Goal: Task Accomplishment & Management: Manage account settings

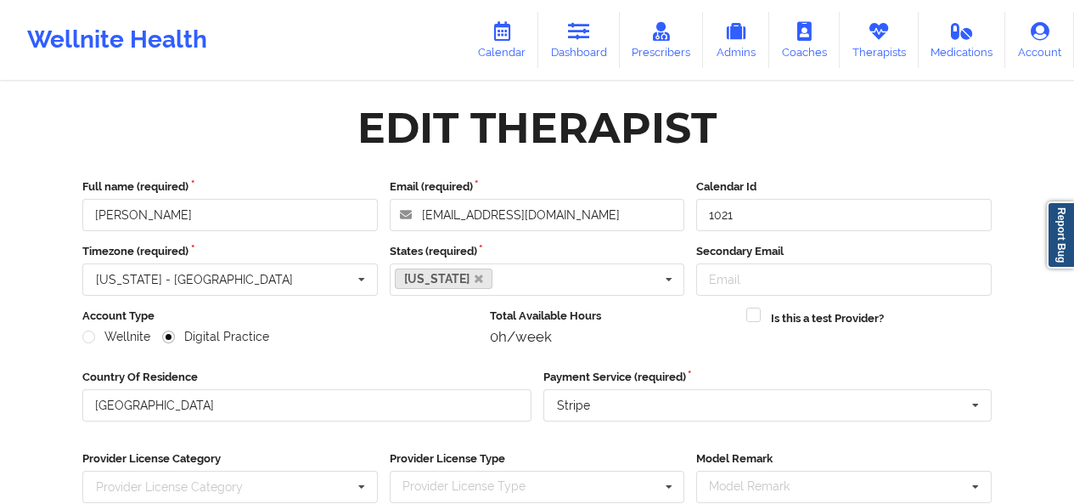
click at [881, 42] on link "Therapists" at bounding box center [879, 40] width 79 height 56
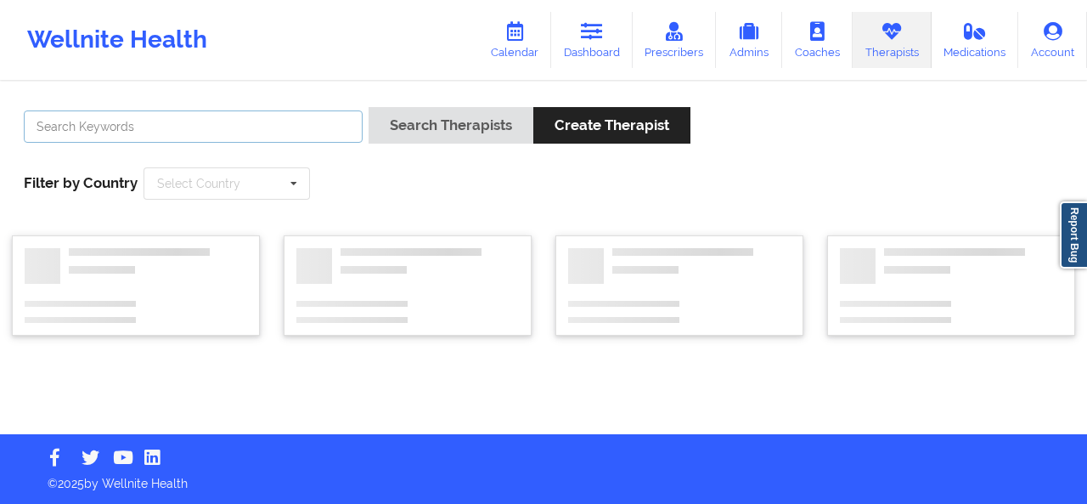
click at [312, 133] on input "text" at bounding box center [193, 126] width 339 height 32
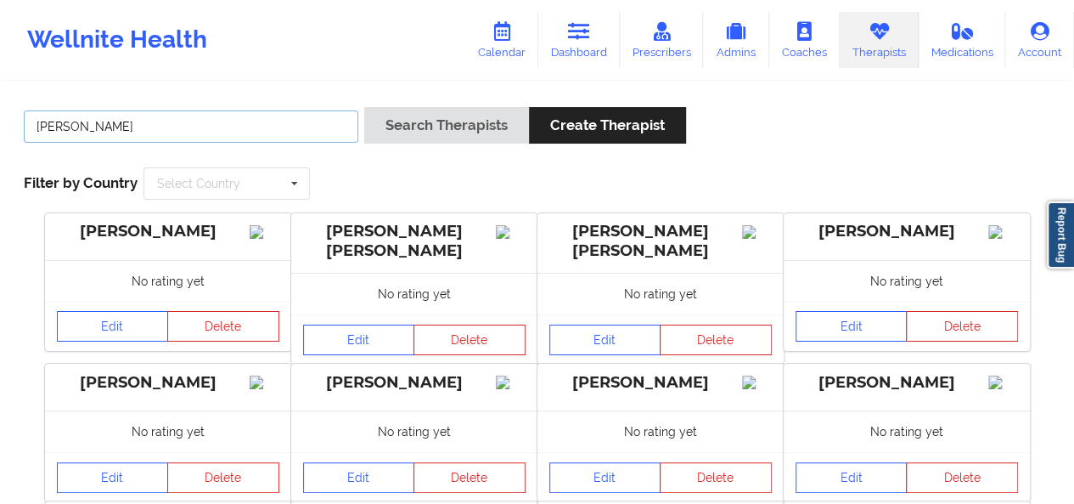
type input "[PERSON_NAME]"
click at [364, 107] on button "Search Therapists" at bounding box center [446, 125] width 165 height 37
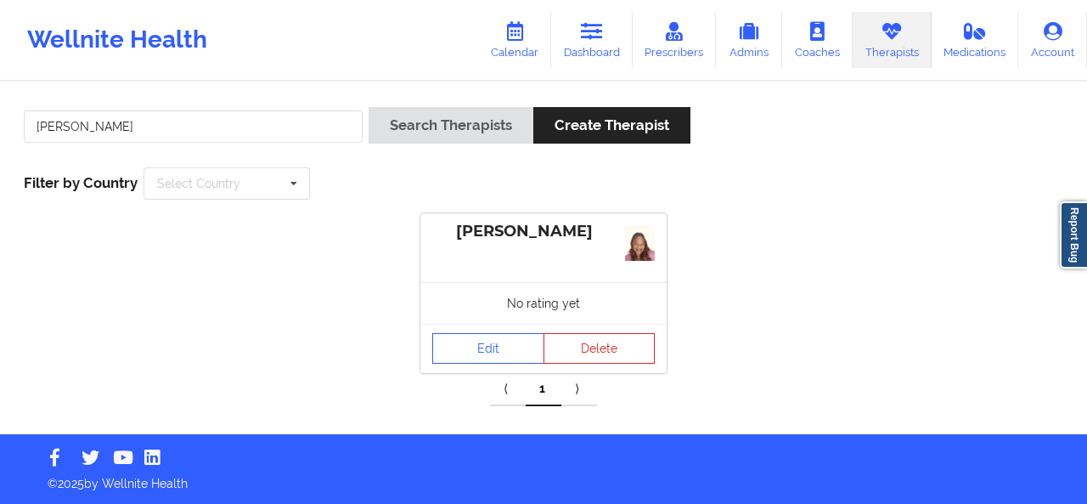
click at [482, 319] on div "No rating yet" at bounding box center [543, 303] width 246 height 42
click at [482, 340] on link "Edit" at bounding box center [488, 348] width 112 height 31
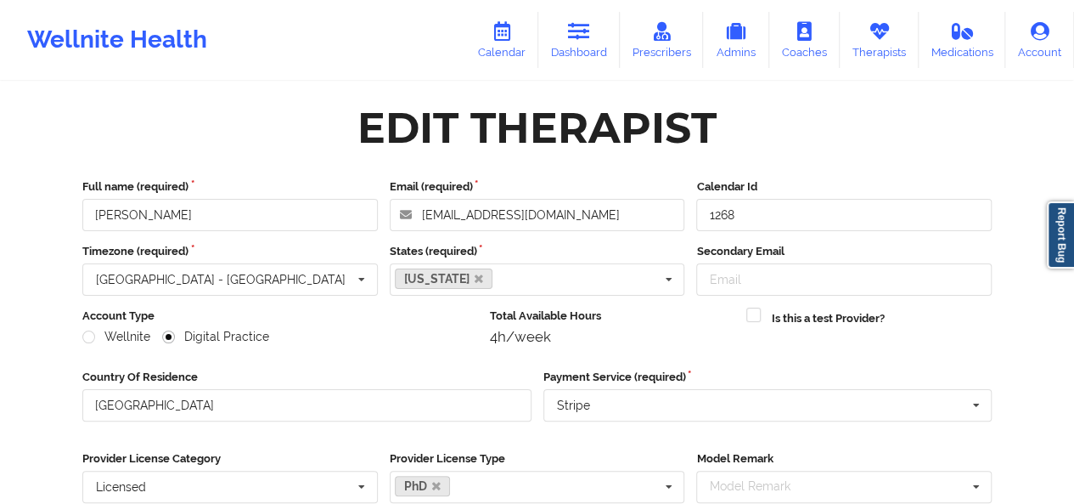
scroll to position [256, 0]
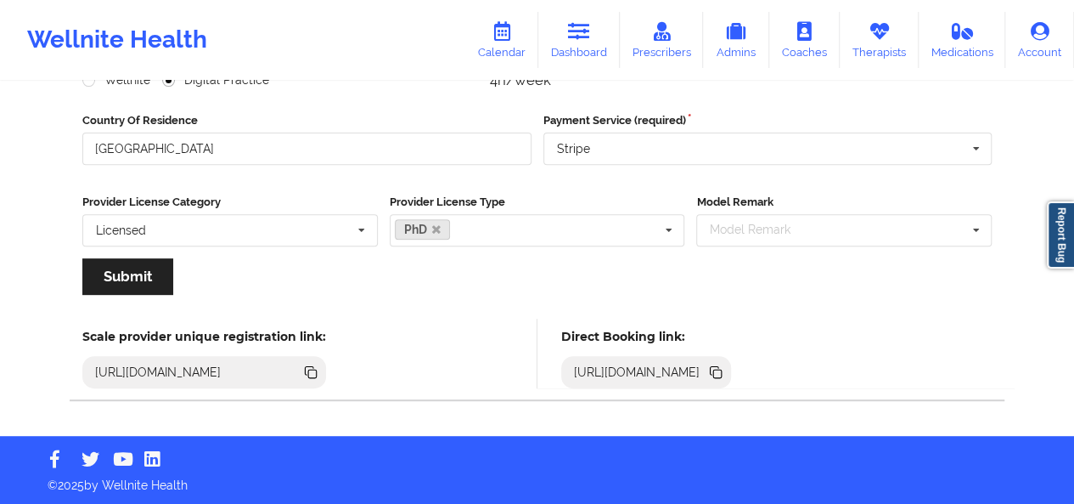
click at [722, 369] on icon at bounding box center [717, 373] width 8 height 8
